Goal: Information Seeking & Learning: Learn about a topic

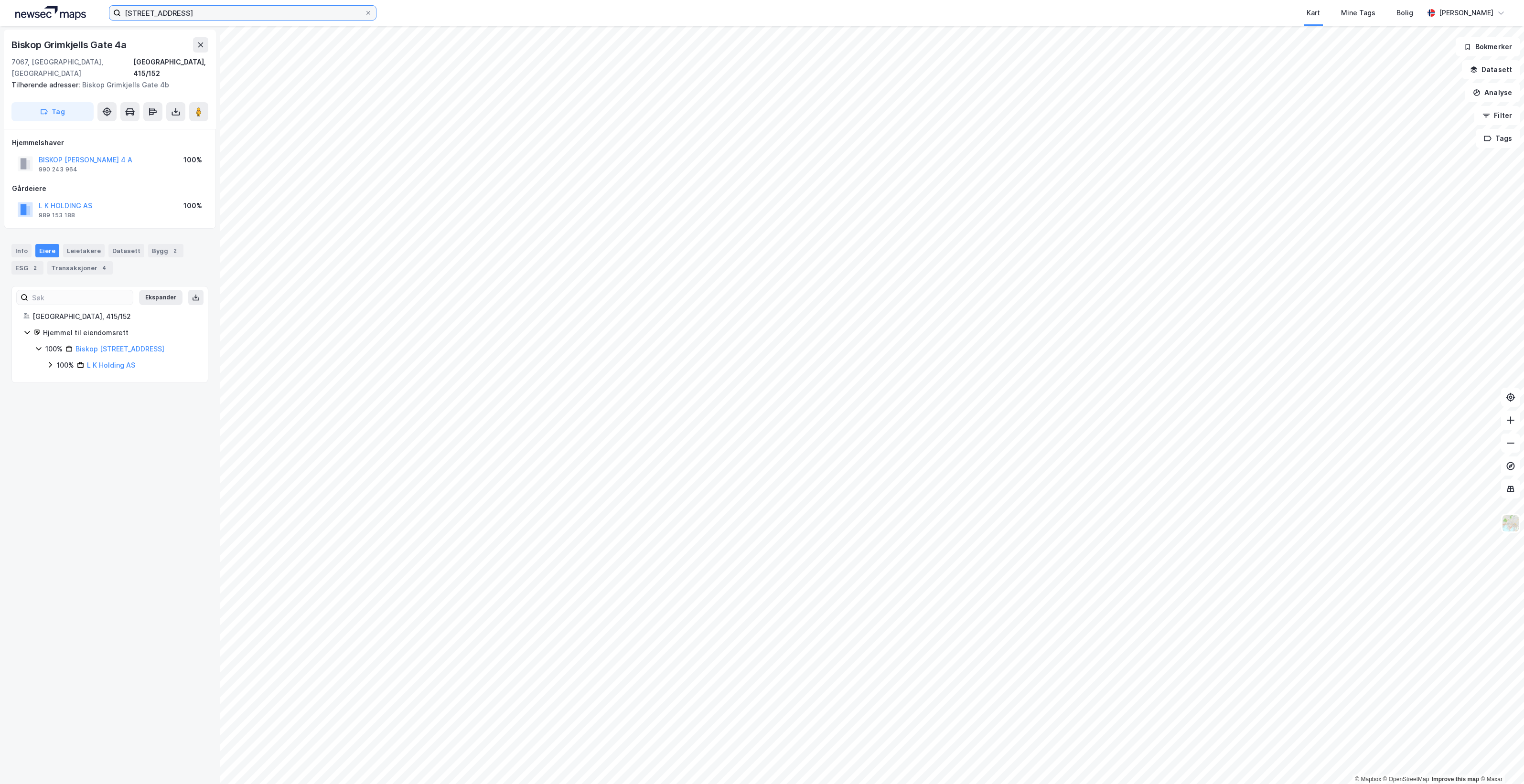
click at [214, 18] on input "[STREET_ADDRESS]" at bounding box center [242, 13] width 244 height 15
click at [212, 17] on input "[STREET_ADDRESS]" at bounding box center [242, 13] width 244 height 15
click at [211, 16] on input "[STREET_ADDRESS]" at bounding box center [242, 13] width 244 height 15
paste input "Holtermanns veg 2"
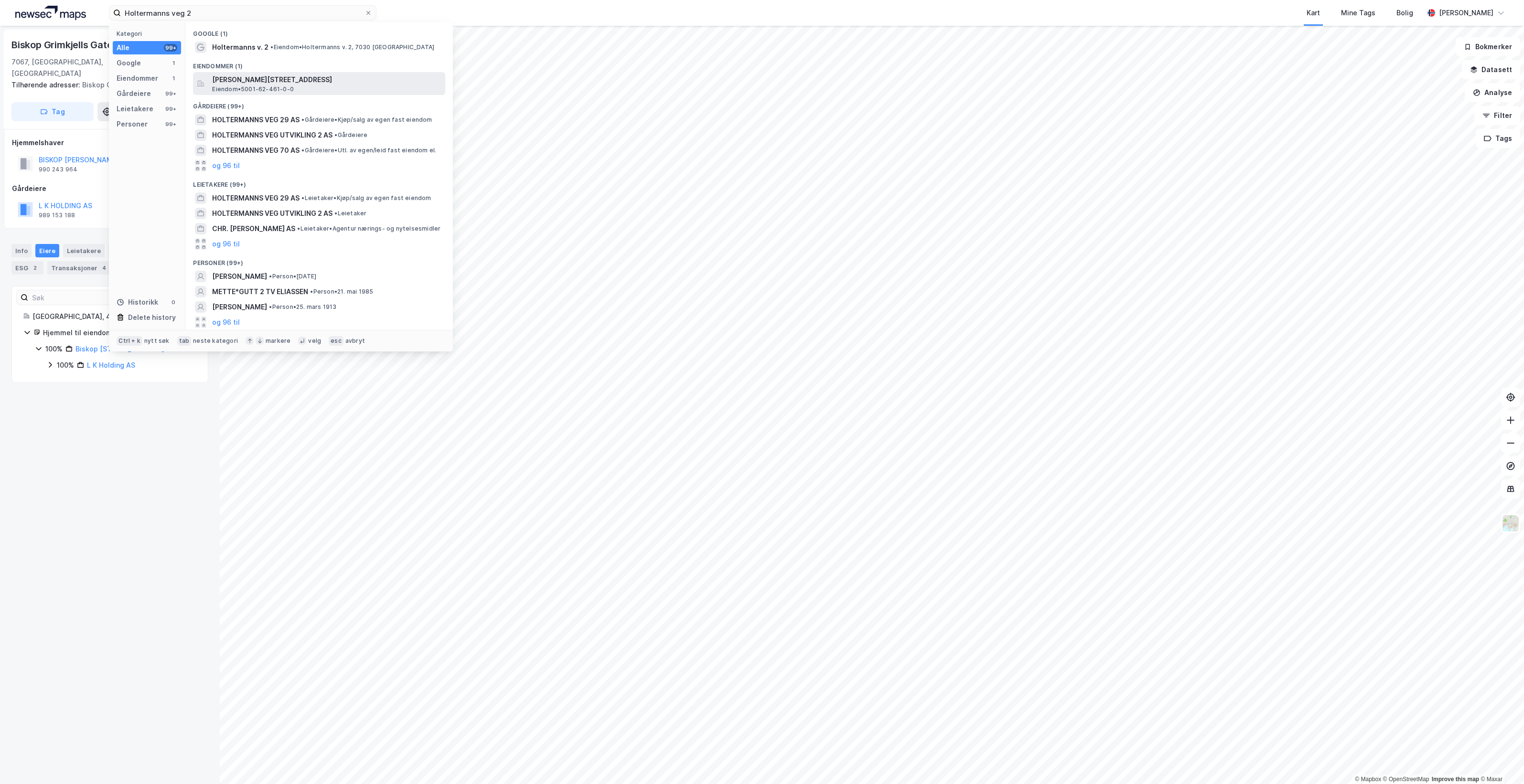
click at [374, 81] on span "[PERSON_NAME][STREET_ADDRESS]" at bounding box center [327, 80] width 229 height 12
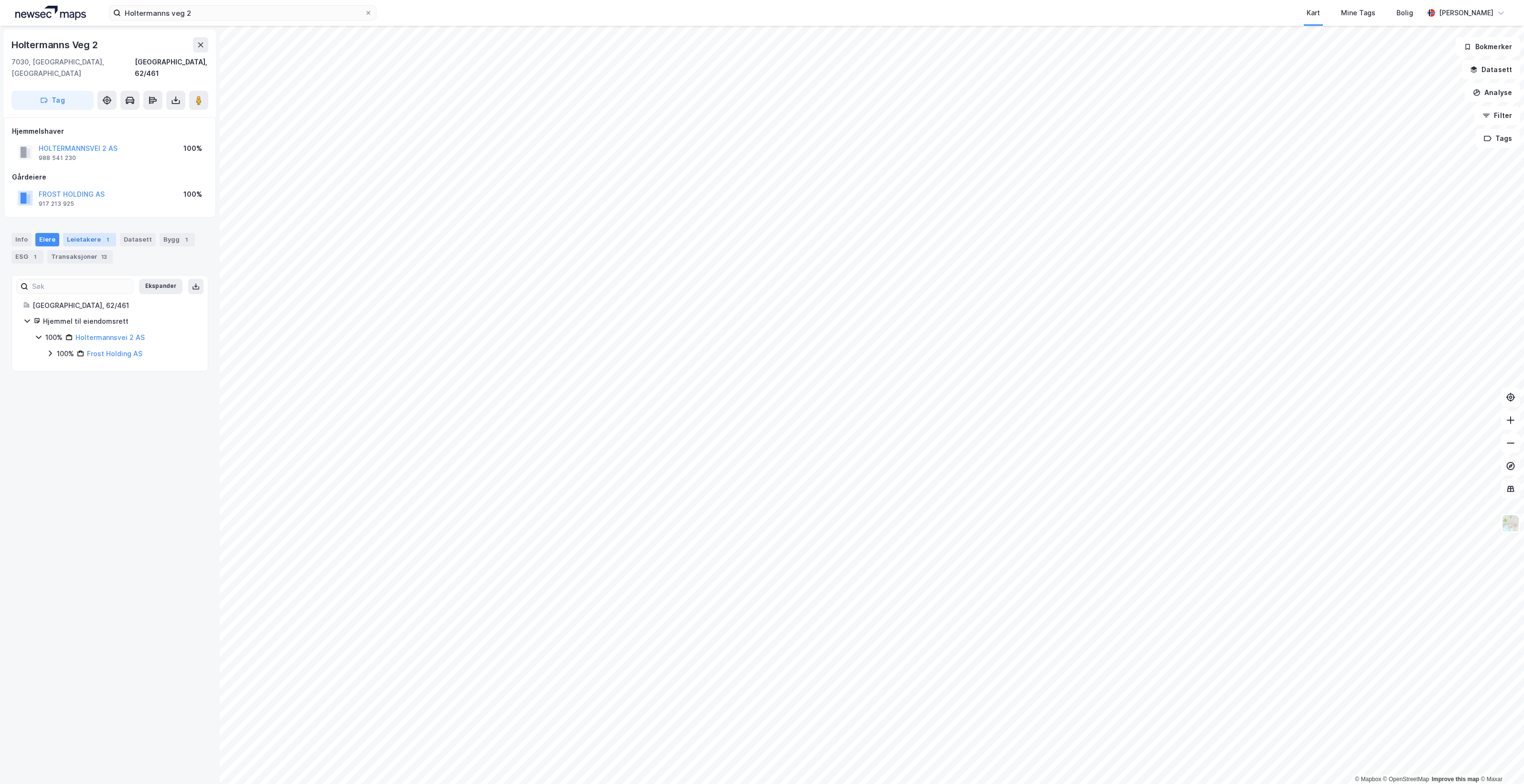
click at [89, 233] on div "Leietakere 1" at bounding box center [89, 239] width 53 height 13
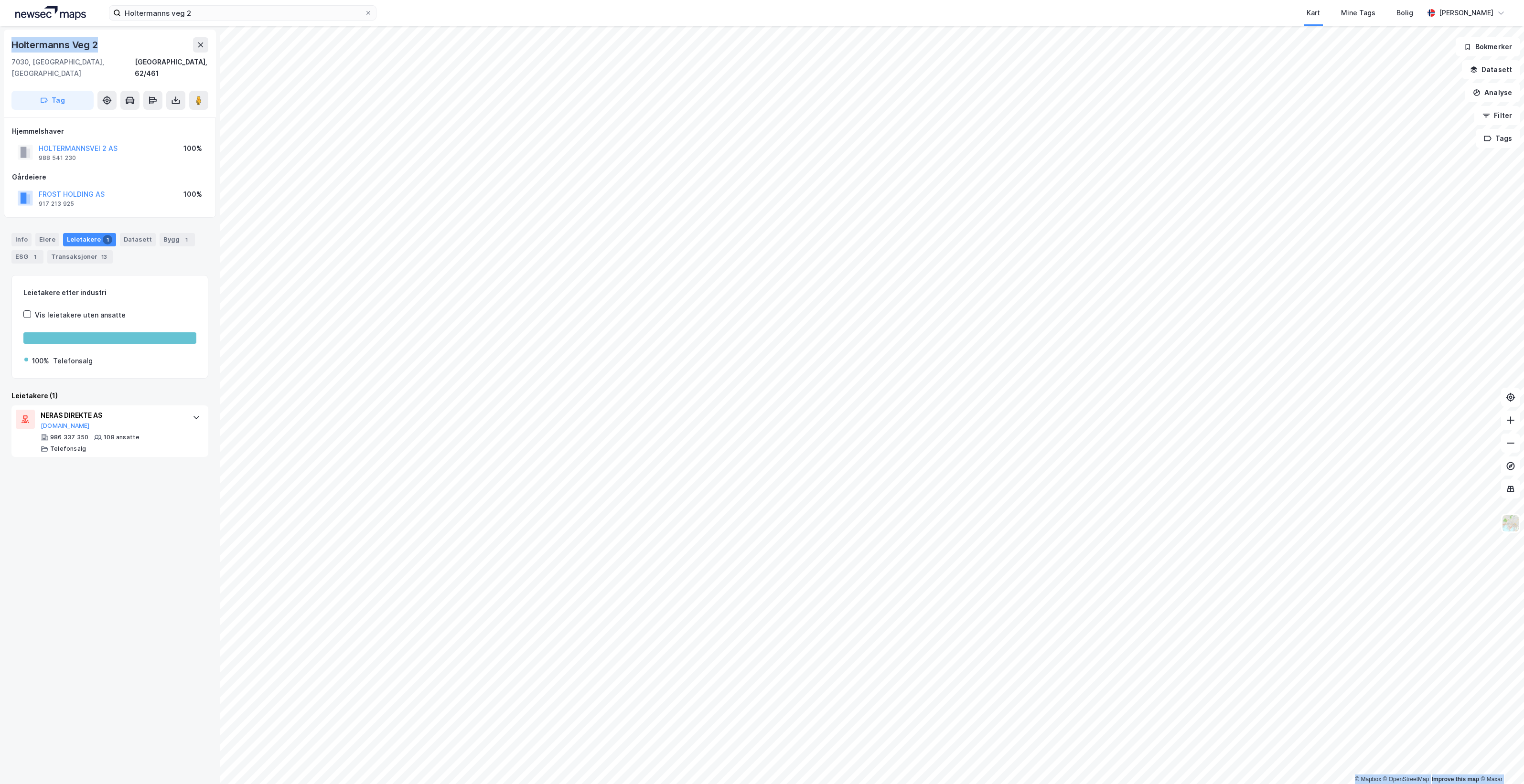
drag, startPoint x: 102, startPoint y: 45, endPoint x: -2, endPoint y: 48, distance: 104.0
click at [0, 48] on html "Holtermanns veg 2 Kart Mine Tags Bolig [PERSON_NAME] © Mapbox © OpenStreetMap I…" at bounding box center [762, 392] width 1524 height 784
copy div "© Mapbox © OpenStreetMap Improve this map © [PERSON_NAME] Veg 2"
click at [225, 15] on input "Holtermanns veg 2" at bounding box center [242, 13] width 244 height 15
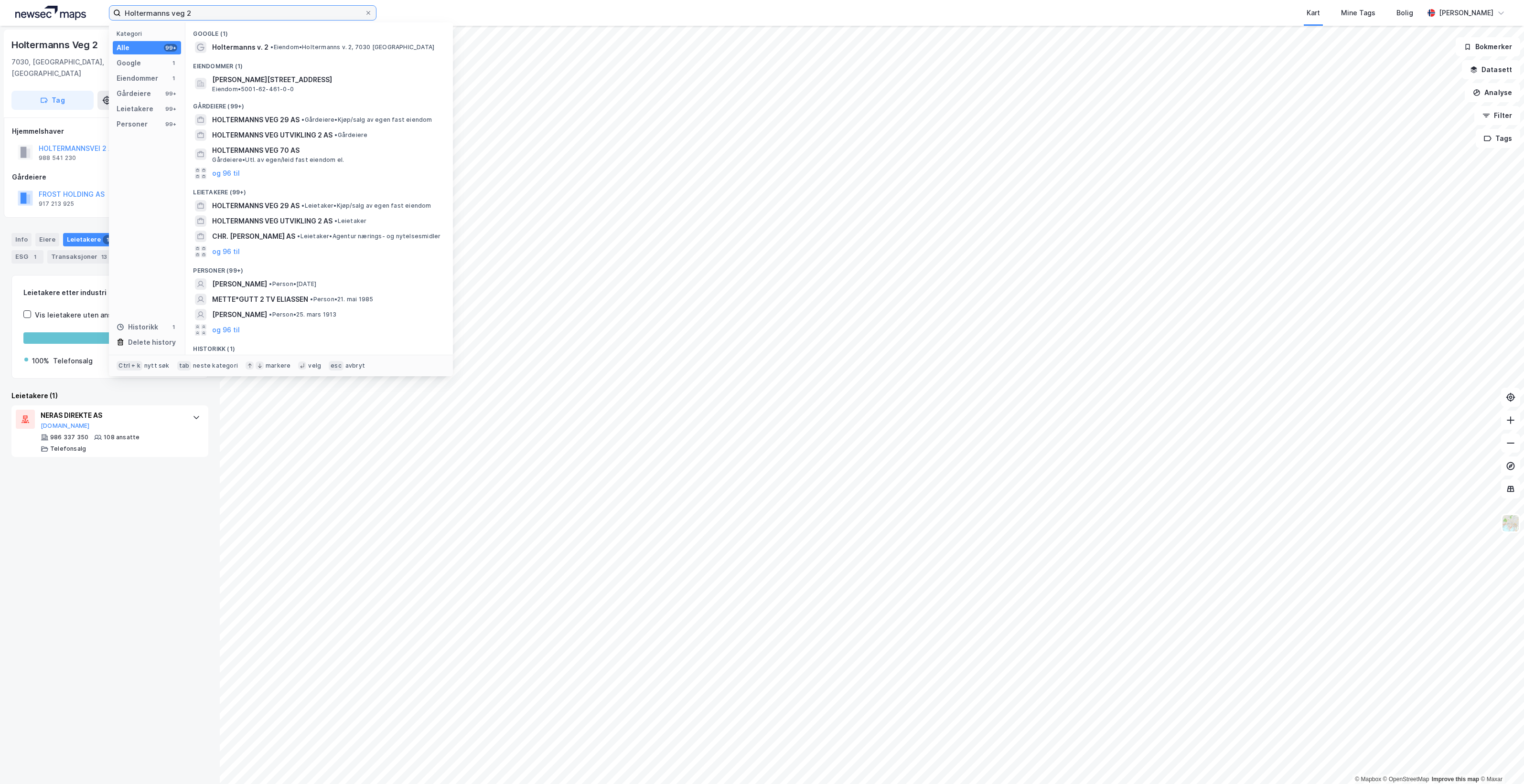
click at [223, 15] on input "Holtermanns veg 2" at bounding box center [242, 13] width 244 height 15
click at [223, 13] on input "Holtermanns veg 2" at bounding box center [242, 13] width 244 height 15
paste input "[STREET_ADDRESS]"
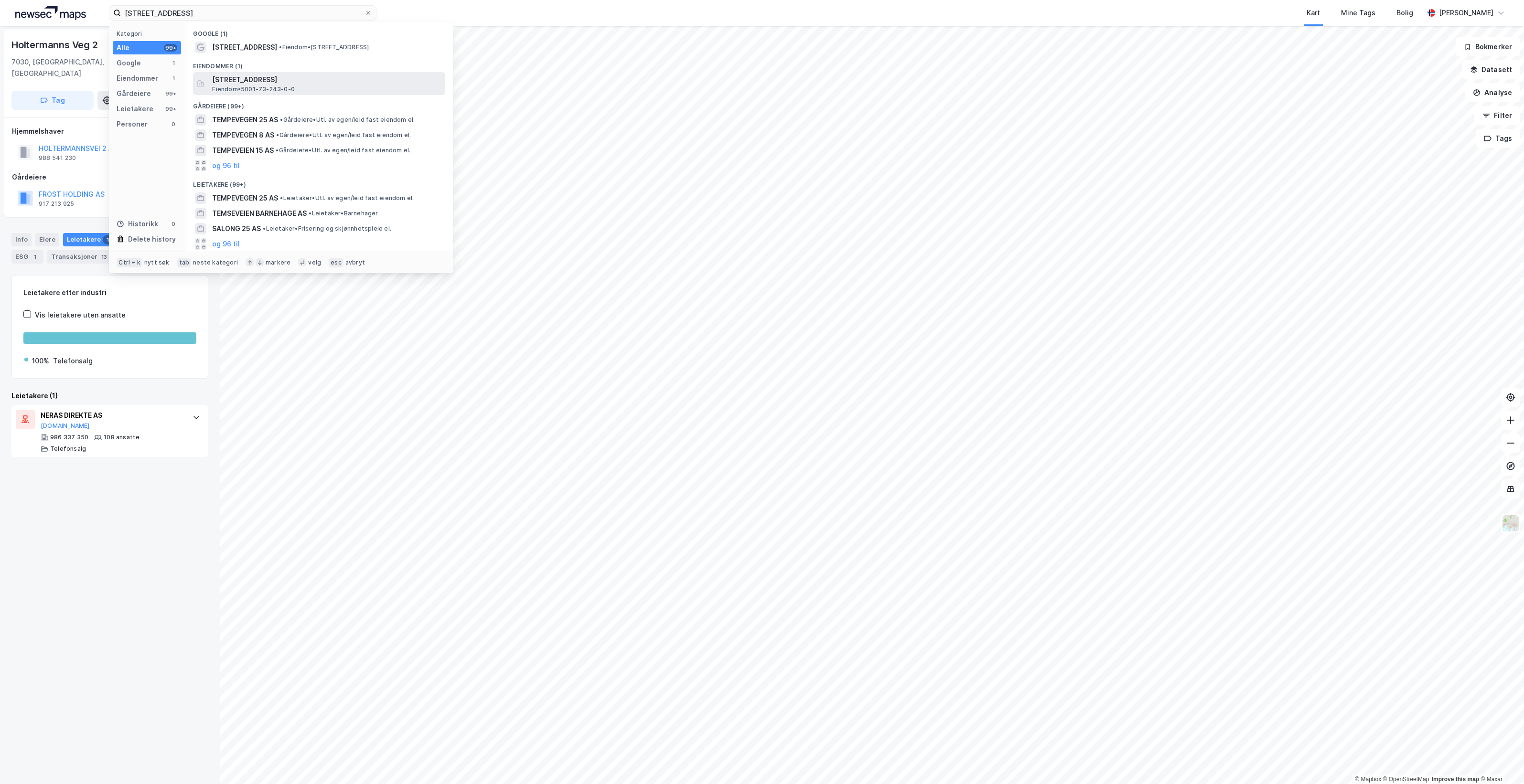
click at [319, 87] on div "[STREET_ADDRESS] Eiendom • 5001-73-243-0-0" at bounding box center [328, 83] width 231 height 19
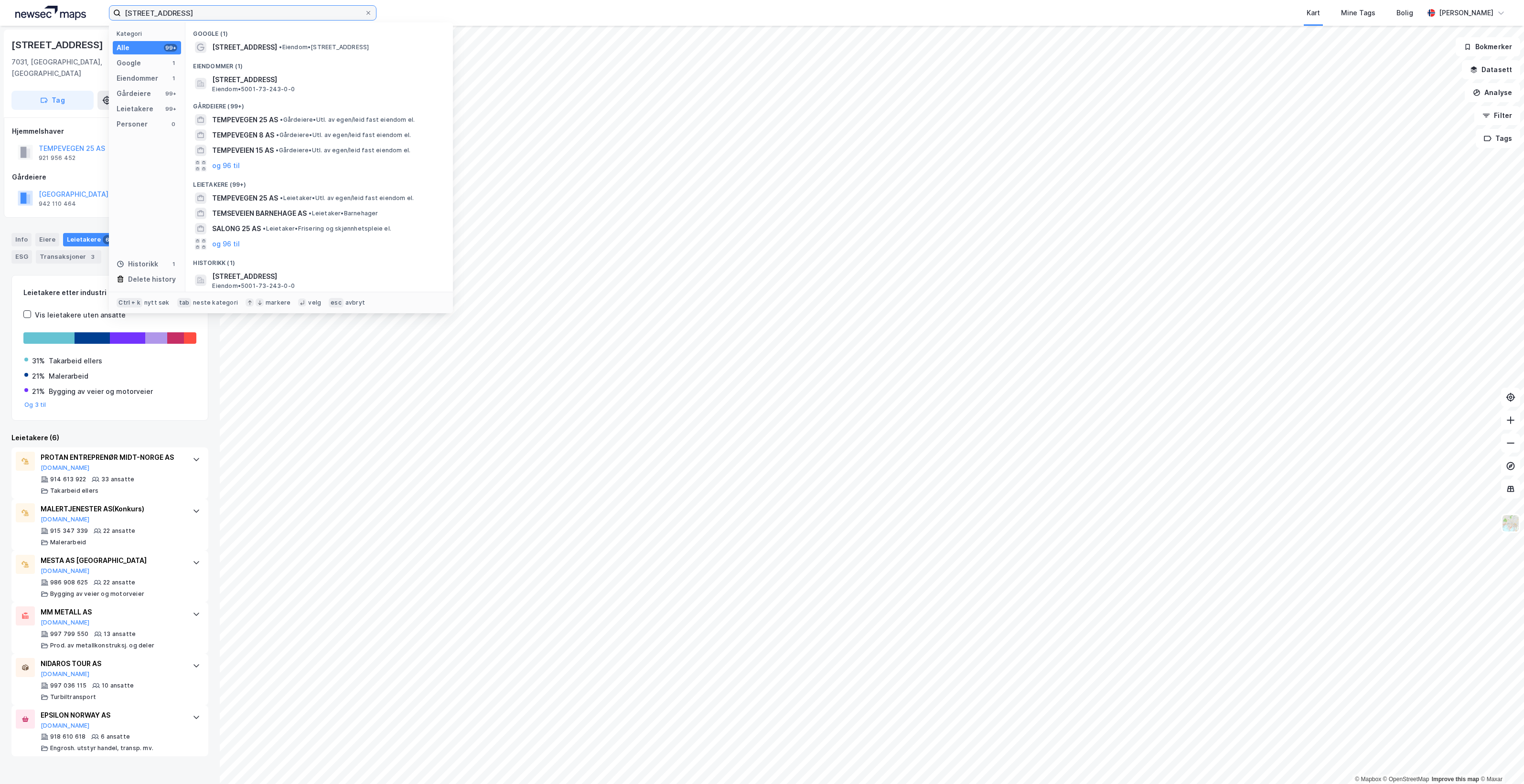
click at [267, 9] on input "[STREET_ADDRESS]" at bounding box center [242, 13] width 244 height 15
click at [267, 9] on input "[STREET_ADDRESS]" at bounding box center [242, 13] width 244 height 15
click at [267, 8] on input "[STREET_ADDRESS]" at bounding box center [242, 13] width 244 height 15
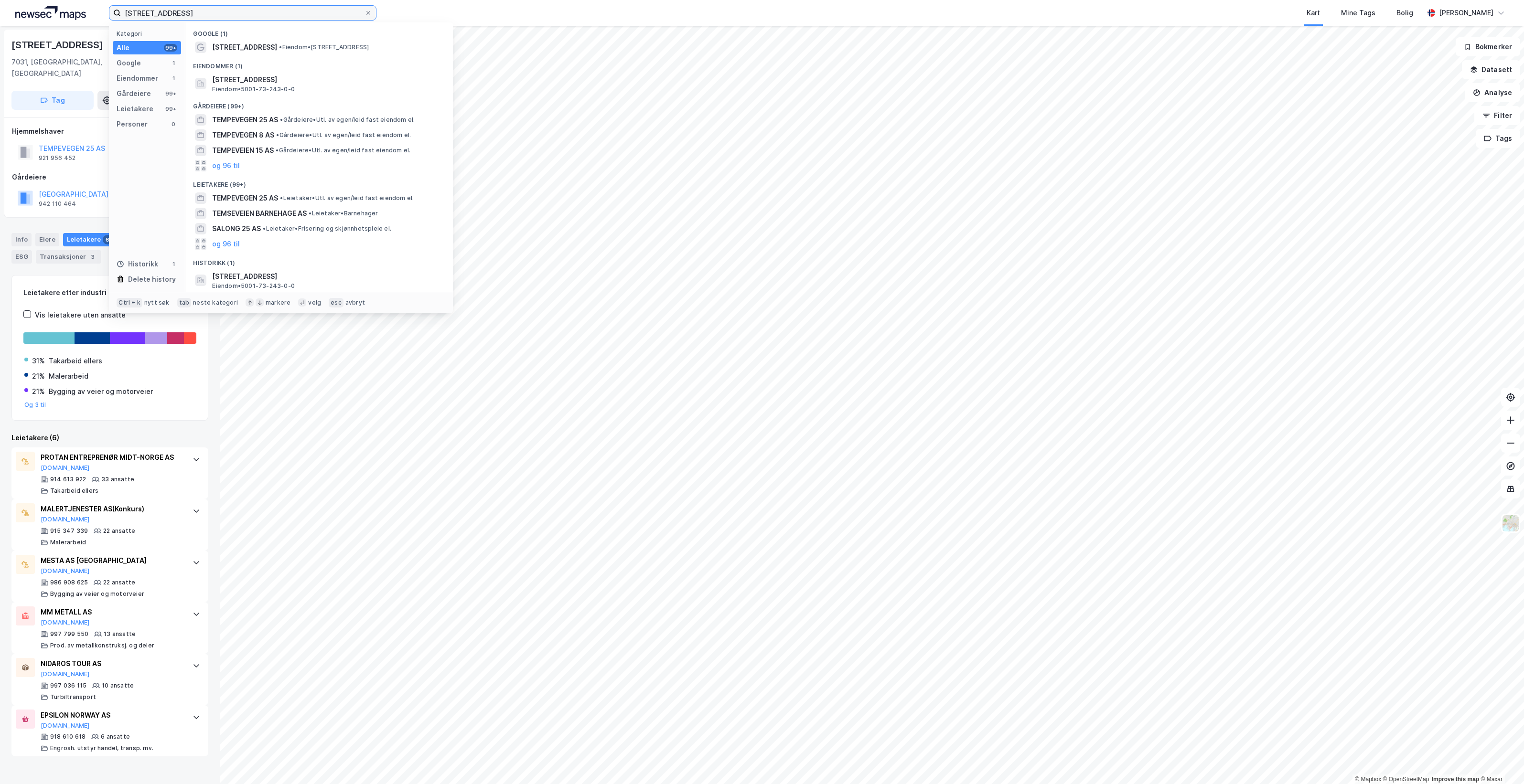
click at [267, 8] on input "[STREET_ADDRESS]" at bounding box center [242, 13] width 244 height 15
paste input "Hornebergvegen 1"
click at [351, 44] on span "• Eiendom • [STREET_ADDRESS]" at bounding box center [321, 47] width 90 height 7
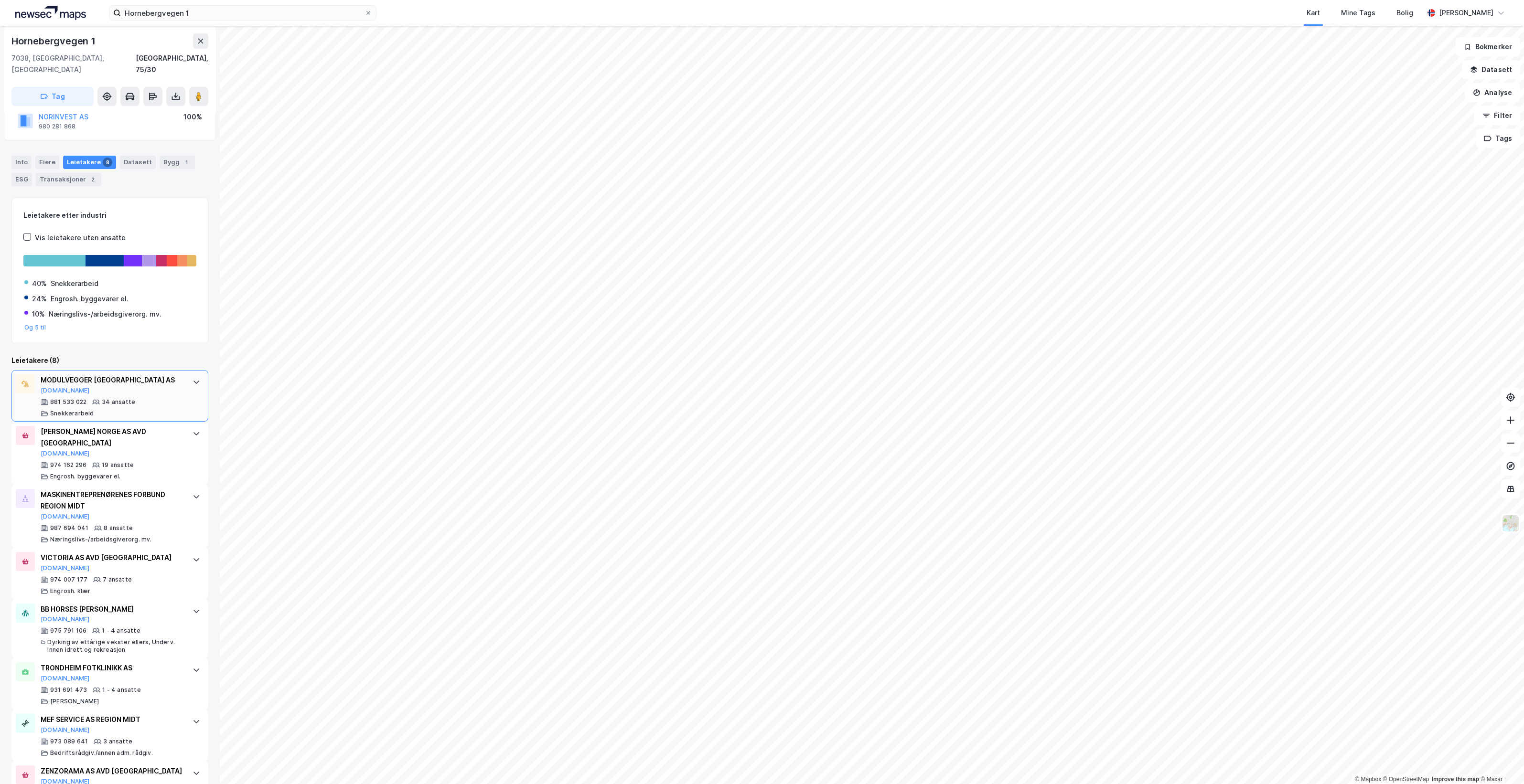
scroll to position [94, 0]
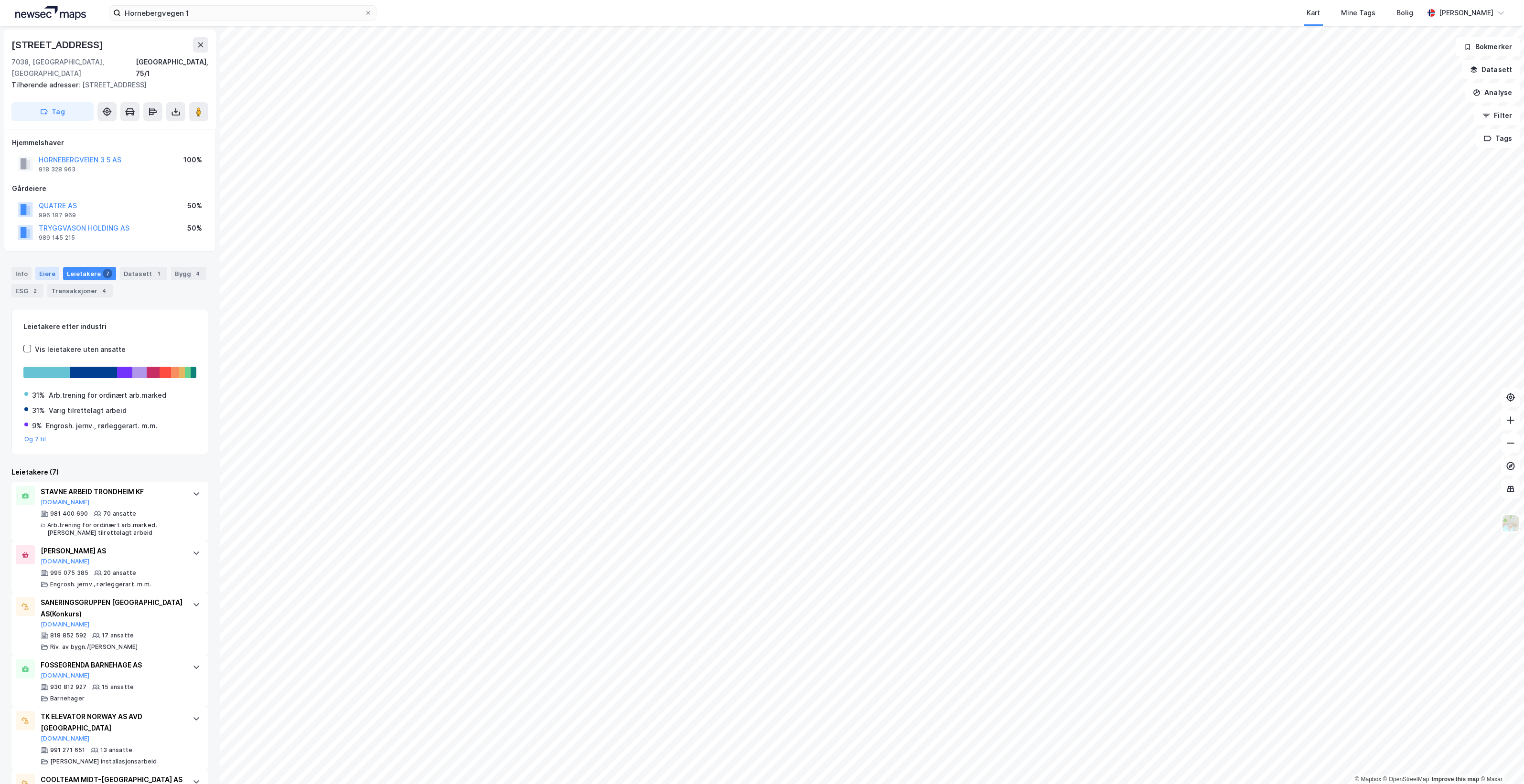
click at [49, 271] on div "Eiere" at bounding box center [47, 274] width 24 height 13
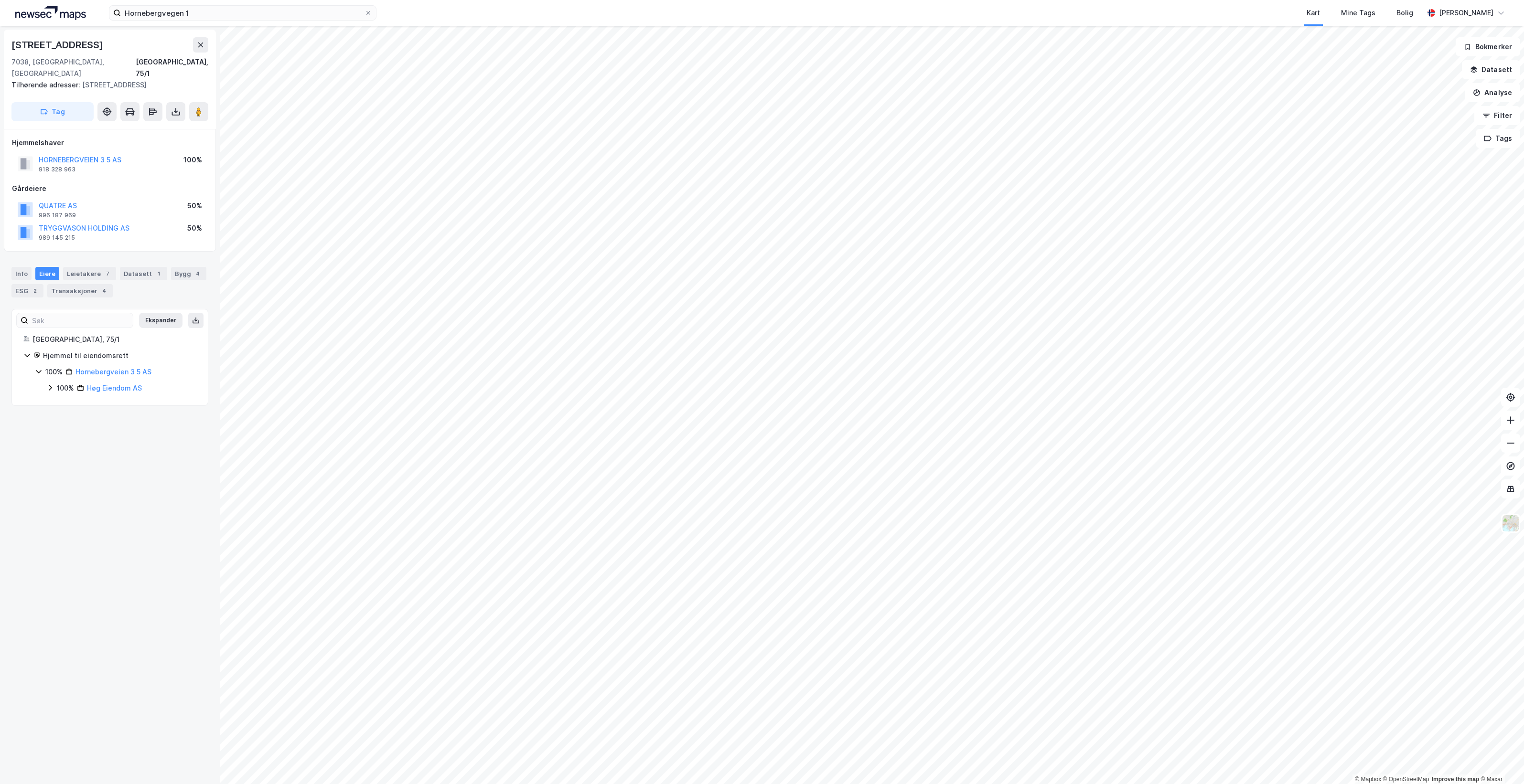
click at [51, 391] on icon at bounding box center [50, 387] width 7 height 7
click at [60, 404] on icon at bounding box center [62, 404] width 7 height 7
click at [60, 404] on icon at bounding box center [61, 404] width 5 height 4
click at [313, 12] on input "Hornebergvegen 1" at bounding box center [242, 13] width 244 height 15
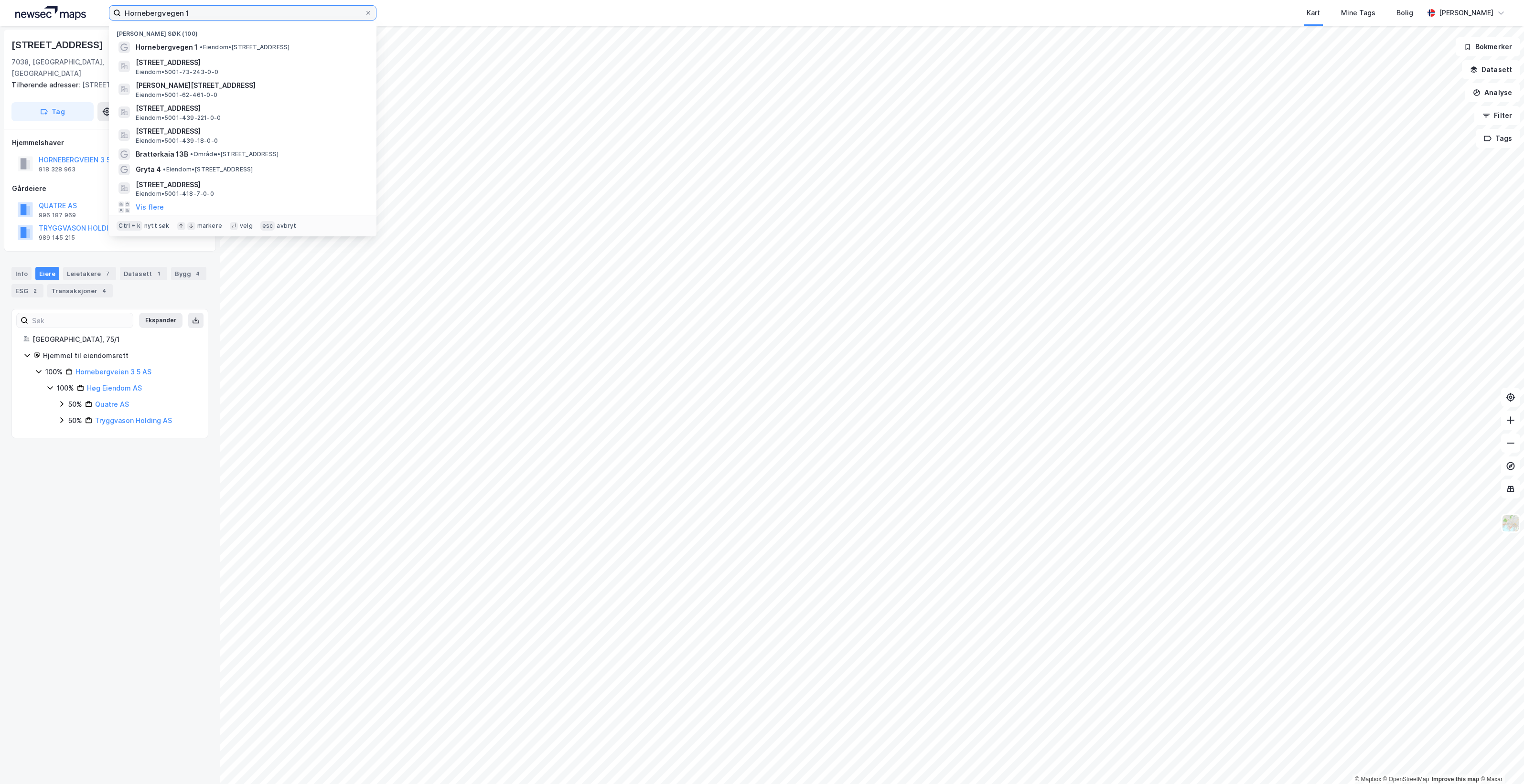
click at [313, 12] on input "Hornebergvegen 1" at bounding box center [242, 13] width 244 height 15
paste input "[STREET_ADDRESS]"
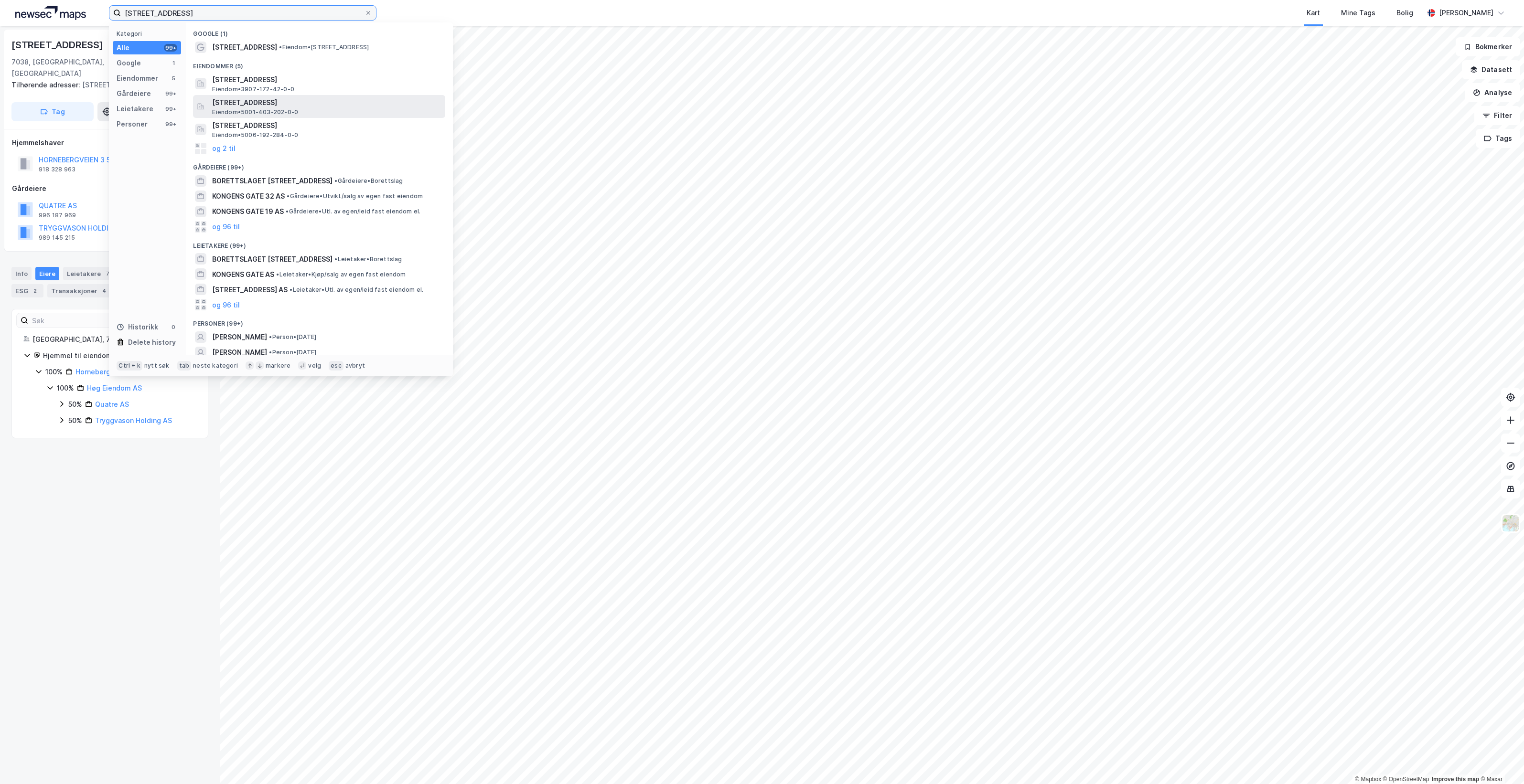
type input "[STREET_ADDRESS]"
click at [368, 105] on span "[STREET_ADDRESS]" at bounding box center [327, 102] width 229 height 12
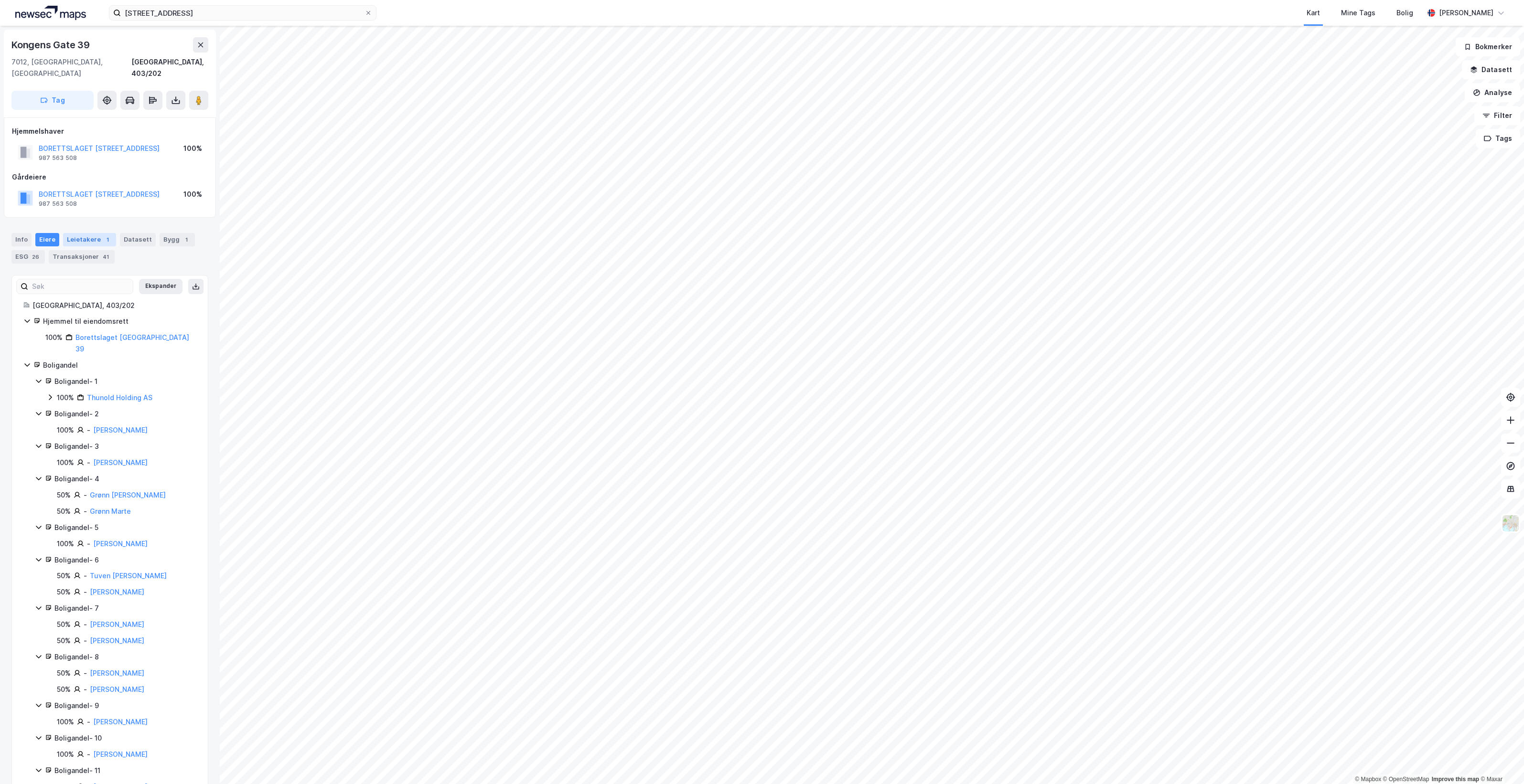
click at [92, 233] on div "Leietakere 1" at bounding box center [89, 239] width 53 height 13
